Goal: Task Accomplishment & Management: Manage account settings

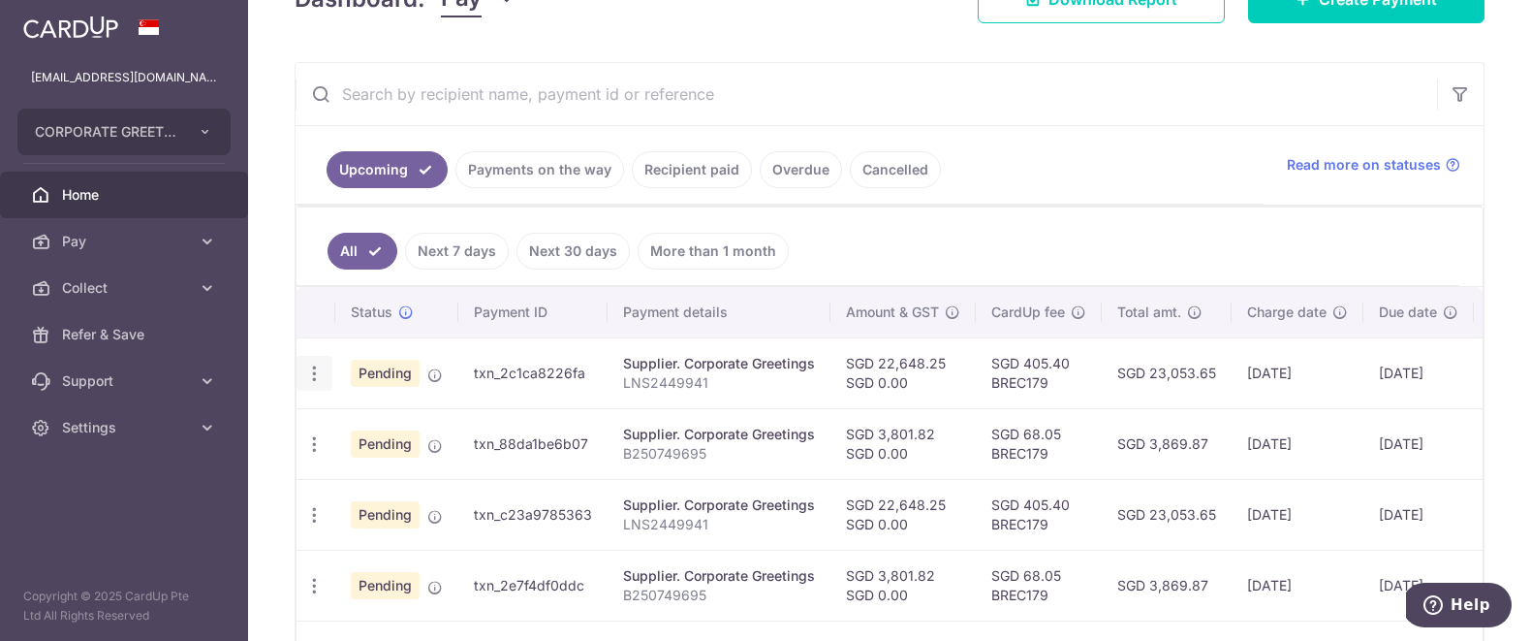
click at [308, 381] on icon "button" at bounding box center [314, 373] width 20 height 20
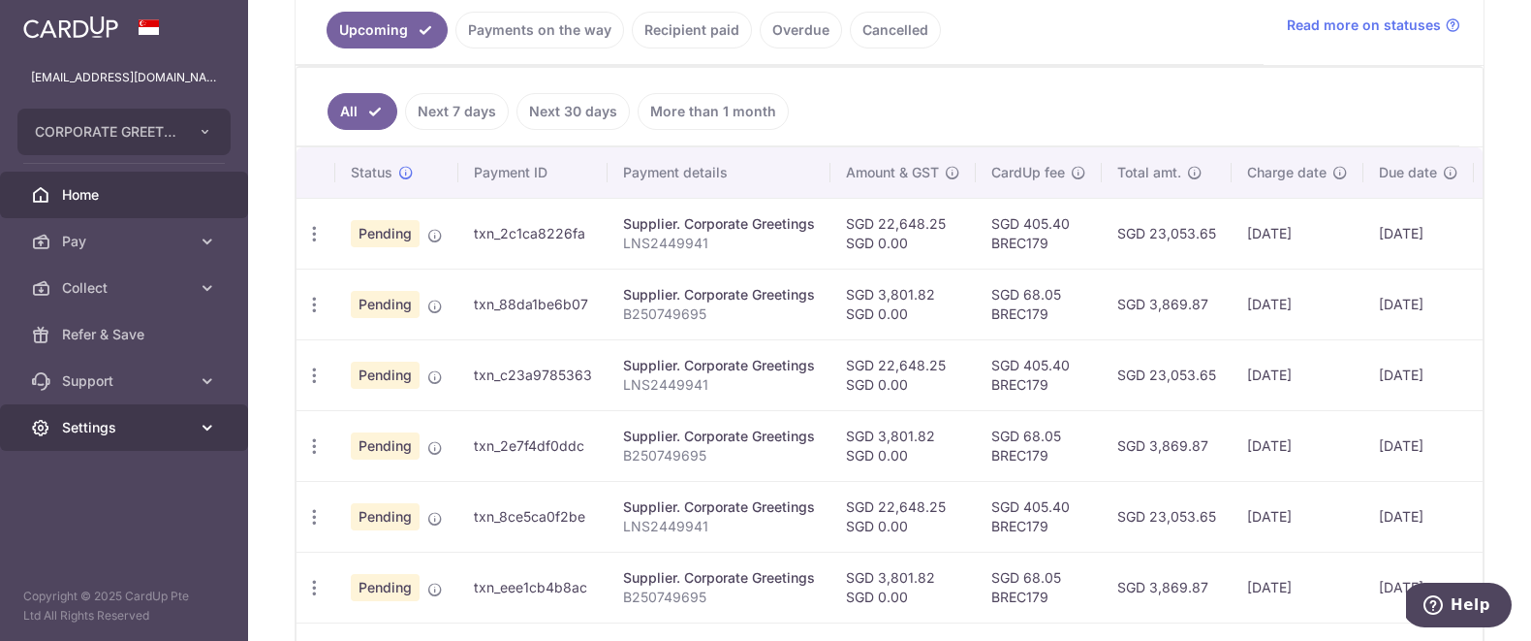
click at [108, 431] on span "Settings" at bounding box center [126, 427] width 128 height 19
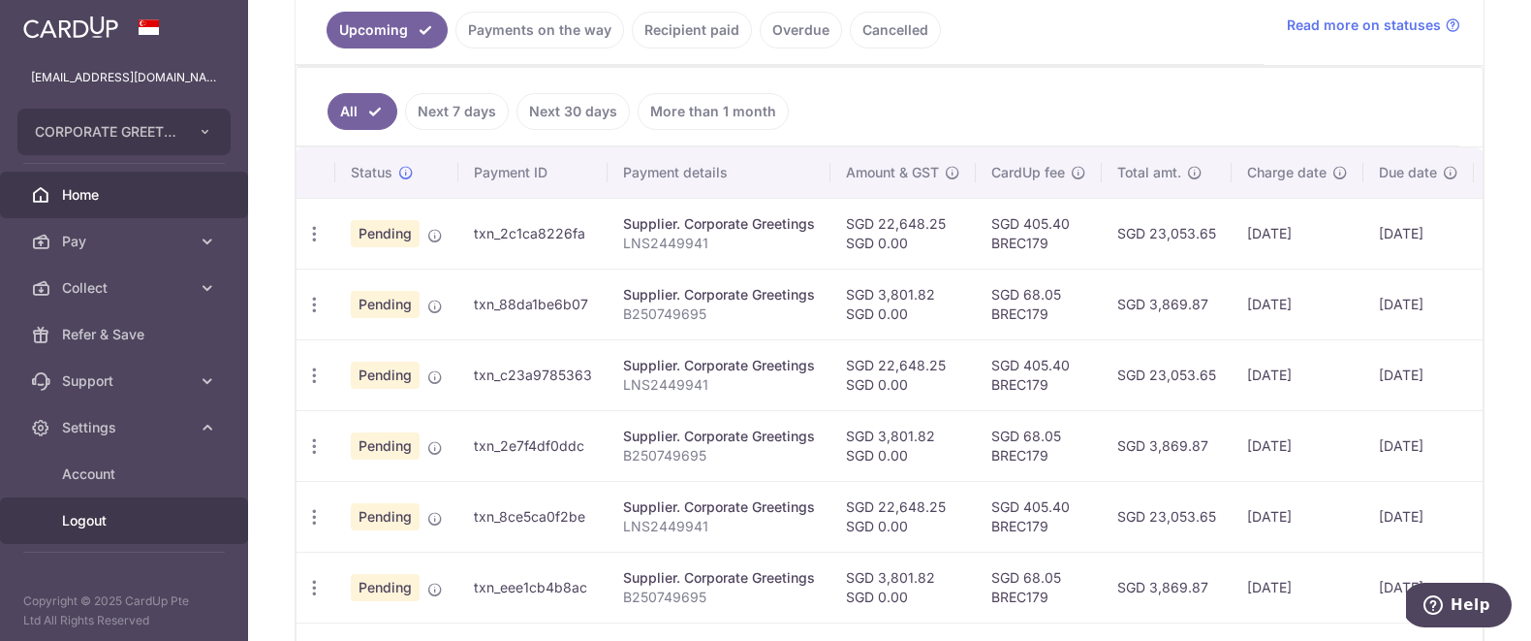
click at [90, 519] on span "Logout" at bounding box center [126, 520] width 128 height 19
